Goal: Task Accomplishment & Management: Complete application form

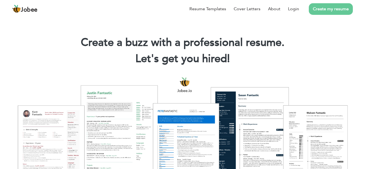
click at [299, 12] on link "Login" at bounding box center [293, 9] width 11 height 6
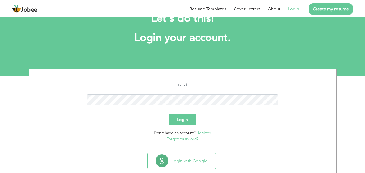
scroll to position [32, 0]
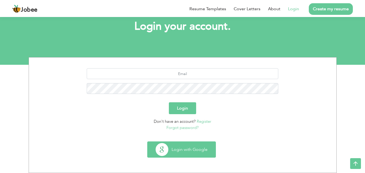
click at [191, 145] on button "Login with Google" at bounding box center [182, 150] width 68 height 16
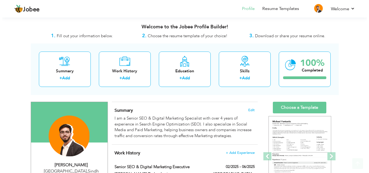
scroll to position [72, 0]
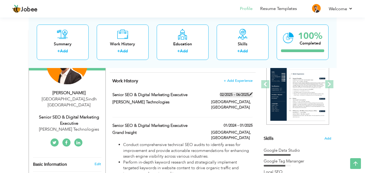
click at [251, 95] on span at bounding box center [251, 94] width 4 height 4
type input "Senior SEO & Digital Marketing Executive"
type input "Al-Rehman Technologies"
type input "02/2025"
type input "06/2025"
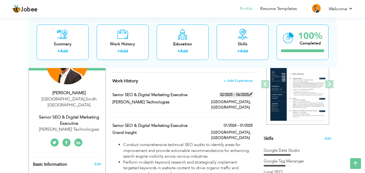
type input "[GEOGRAPHIC_DATA]"
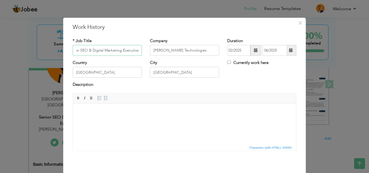
scroll to position [21, 0]
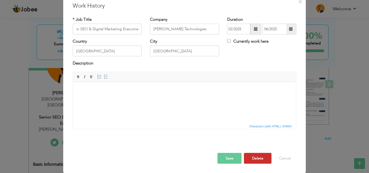
click at [258, 159] on button "Delete" at bounding box center [258, 158] width 28 height 11
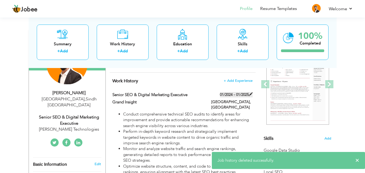
click at [251, 94] on span at bounding box center [251, 94] width 4 height 4
type input "Grand Insight"
type input "01/2024"
type input "01/2025"
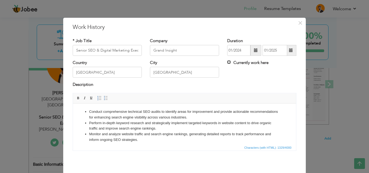
click at [228, 63] on input "Currently work here" at bounding box center [229, 63] width 4 height 4
checkbox input "true"
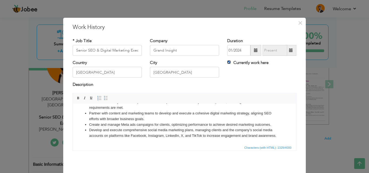
scroll to position [21, 0]
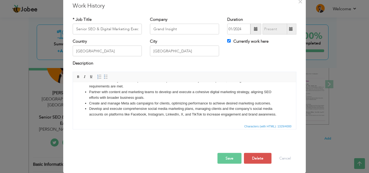
click at [235, 159] on button "Save" at bounding box center [230, 158] width 24 height 11
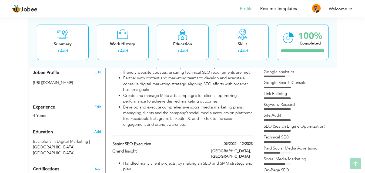
scroll to position [198, 0]
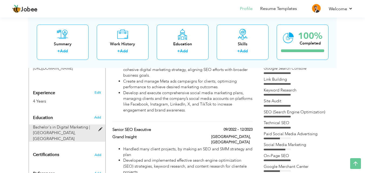
click at [98, 125] on div "Bachelor's in Digital Marketing | Iqra University, Karachi" at bounding box center [64, 133] width 70 height 17
type input "Bachelor's in Digital Marketing"
type input "Iqra University"
radio input "true"
type input "[GEOGRAPHIC_DATA]"
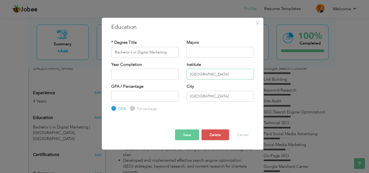
click at [200, 76] on input "Iqra University" at bounding box center [220, 74] width 67 height 11
click at [211, 76] on input "KarachiUniversity" at bounding box center [220, 74] width 67 height 11
click at [198, 74] on input "KarachiUniversity" at bounding box center [220, 74] width 67 height 11
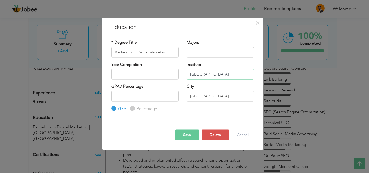
type input "[GEOGRAPHIC_DATA]"
click at [193, 137] on button "Save" at bounding box center [187, 135] width 24 height 11
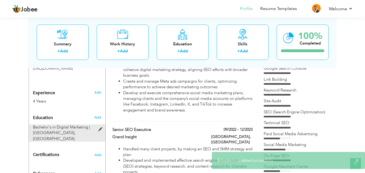
click at [100, 128] on span at bounding box center [101, 130] width 7 height 4
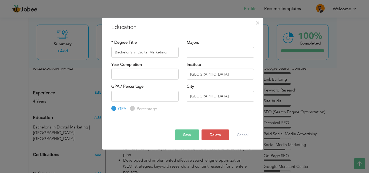
click at [188, 138] on button "Save" at bounding box center [187, 135] width 24 height 11
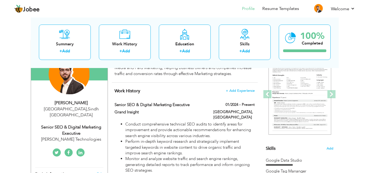
scroll to position [72, 0]
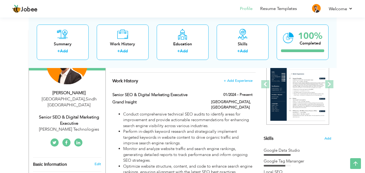
click at [97, 162] on h3 "Edit" at bounding box center [98, 164] width 6 height 5
type input "[PERSON_NAME]"
type input "03363214803"
select select "number:166"
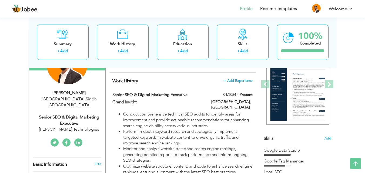
type input "Sindh"
type input "[GEOGRAPHIC_DATA]"
select select "number:6"
type input "Al-Rehman Technologies"
type input "Senior SEO & Digital Marketing Executive"
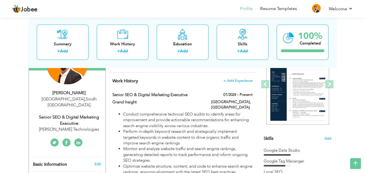
type input "https://www.linkedin.com/in/osamaali13/"
type input "https://www.facebook.com/osama.prince.108"
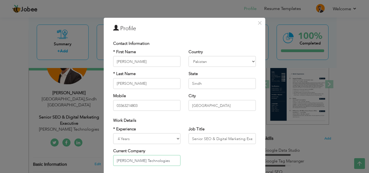
click at [155, 160] on input "Al-Rehman Technologies" at bounding box center [146, 160] width 67 height 11
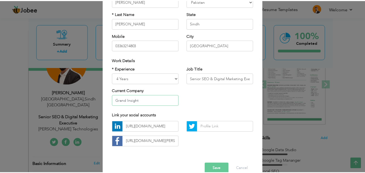
scroll to position [71, 0]
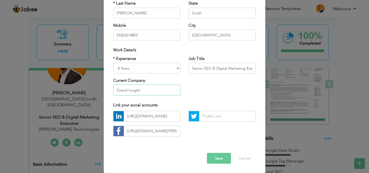
type input "Grand Insight"
click at [215, 156] on button "Save" at bounding box center [219, 158] width 24 height 11
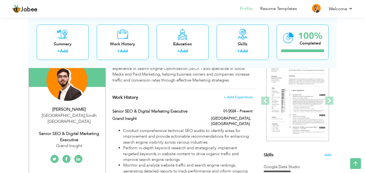
scroll to position [0, 0]
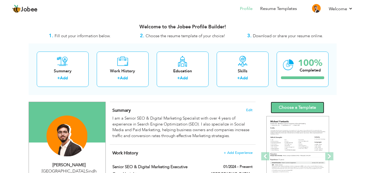
click at [305, 105] on link "Choose a Template" at bounding box center [298, 108] width 54 height 12
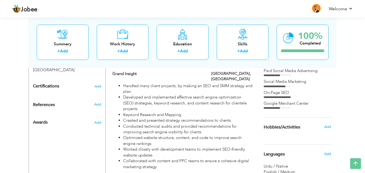
scroll to position [216, 0]
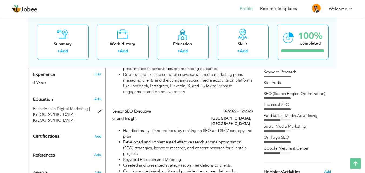
click at [98, 100] on div "Education Add Bachelor's in Digital Marketing | [GEOGRAPHIC_DATA], [GEOGRAPHIC_…" at bounding box center [67, 108] width 68 height 29
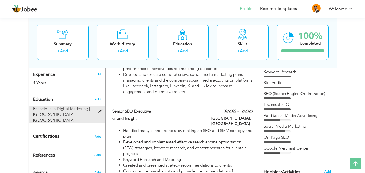
click at [100, 109] on span at bounding box center [101, 111] width 7 height 4
type input "Bachelor's in Digital Marketing"
type input "[GEOGRAPHIC_DATA]"
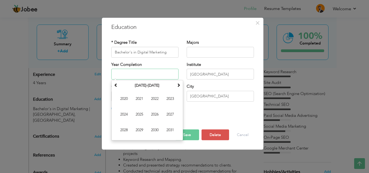
click at [141, 75] on input "text" at bounding box center [144, 74] width 67 height 11
click at [182, 65] on div "Year Completion August 2025 Su Mo Tu We Th Fr Sa 27 28 29 30 31 1 2 3 4 5 6 7 8…" at bounding box center [144, 73] width 75 height 22
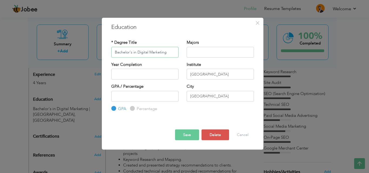
click at [134, 55] on input "Bachelor's in Digital Marketing" at bounding box center [144, 52] width 67 height 11
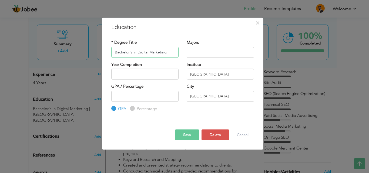
click at [134, 55] on input "Bachelor's in Digital Marketing" at bounding box center [144, 52] width 67 height 11
click at [153, 55] on input "Bachelor's in cOMMERCE" at bounding box center [144, 52] width 67 height 11
click at [154, 51] on input "Bachelor's in Commerce" at bounding box center [144, 52] width 67 height 11
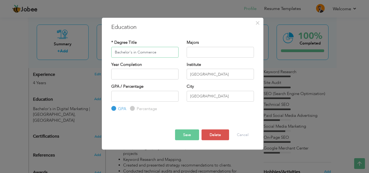
click at [154, 51] on input "Bachelor's in Commerce" at bounding box center [144, 52] width 67 height 11
type input "Bachelor's in Commerce"
click at [173, 118] on div "Save Save and Continue Delete Cancel" at bounding box center [182, 130] width 151 height 28
click at [182, 136] on button "Save" at bounding box center [187, 135] width 24 height 11
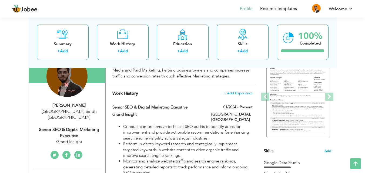
scroll to position [0, 0]
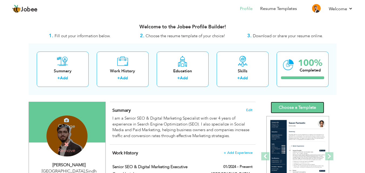
click at [307, 108] on link "Choose a Template" at bounding box center [298, 108] width 54 height 12
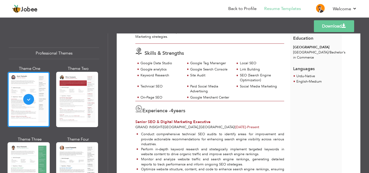
scroll to position [53, 0]
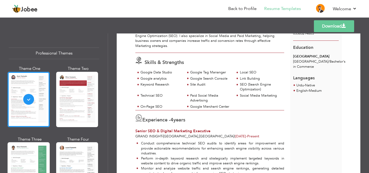
click at [328, 28] on link "Download" at bounding box center [334, 26] width 40 height 12
